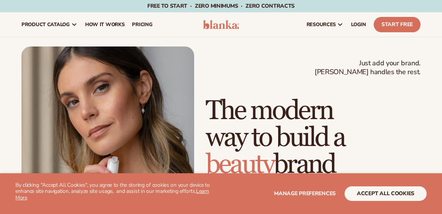
click at [351, 23] on span "LOGIN" at bounding box center [358, 24] width 15 height 6
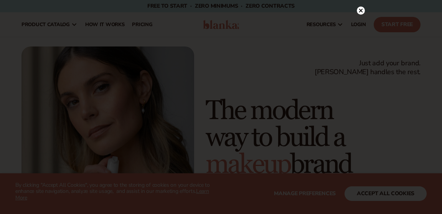
click at [271, 86] on iframe at bounding box center [221, 114] width 276 height 207
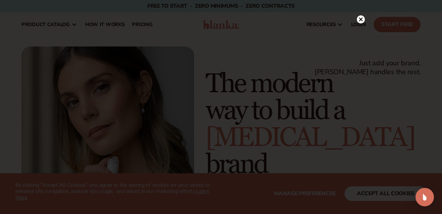
click at [360, 20] on icon at bounding box center [361, 20] width 4 height 4
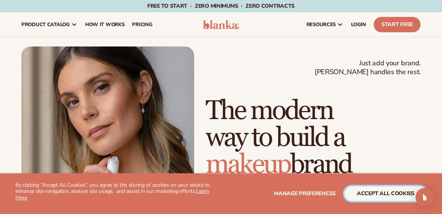
click at [389, 193] on button "accept all cookies" at bounding box center [385, 193] width 82 height 15
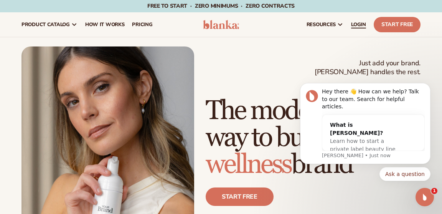
click at [351, 23] on span "LOGIN" at bounding box center [358, 24] width 15 height 6
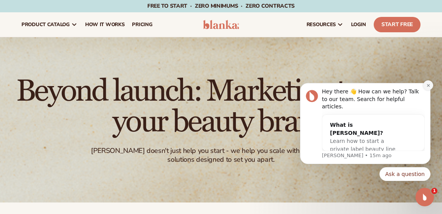
click at [428, 87] on icon "Dismiss notification" at bounding box center [428, 85] width 4 height 4
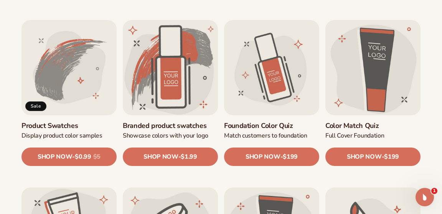
scroll to position [413, 0]
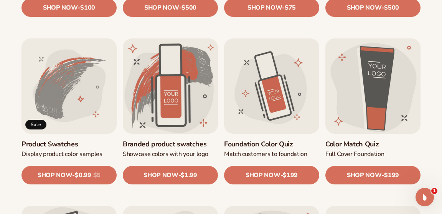
scroll to position [395, 0]
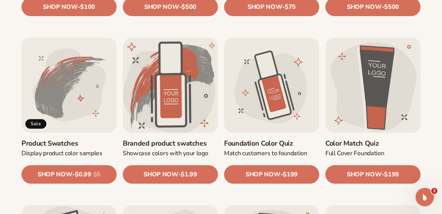
click at [173, 139] on link "Branded product swatches" at bounding box center [170, 143] width 95 height 9
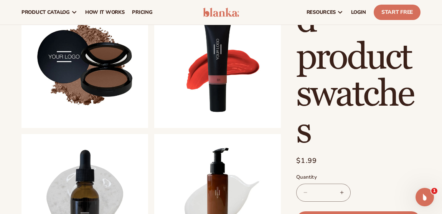
scroll to position [251, 0]
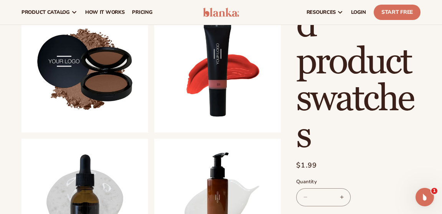
click at [350, 188] on button "Increase quantity for Branded product swatches" at bounding box center [341, 197] width 17 height 18
click at [314, 188] on button "Decrease quantity for Branded product swatches" at bounding box center [304, 197] width 17 height 18
type input "*"
click at [405, 160] on div "Regular price $1.99 Sale price $1.99 Regular price Unit price / per Sale Sold o…" at bounding box center [358, 166] width 124 height 12
